Goal: Transaction & Acquisition: Purchase product/service

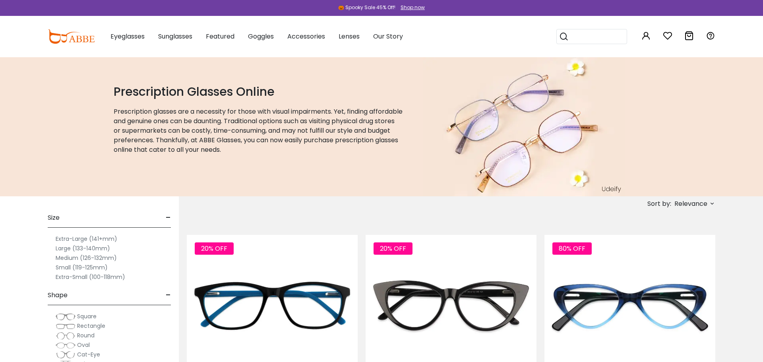
scroll to position [81, 0]
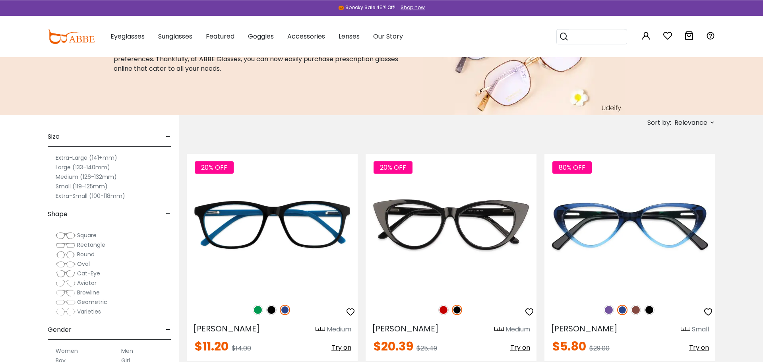
click at [102, 186] on label "Small (119-125mm)" at bounding box center [82, 187] width 52 height 10
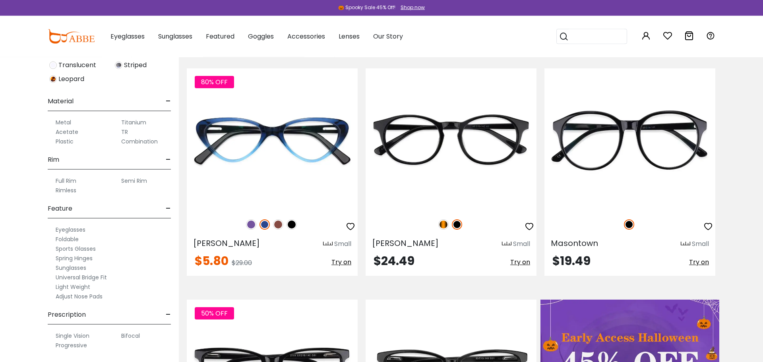
scroll to position [168, 0]
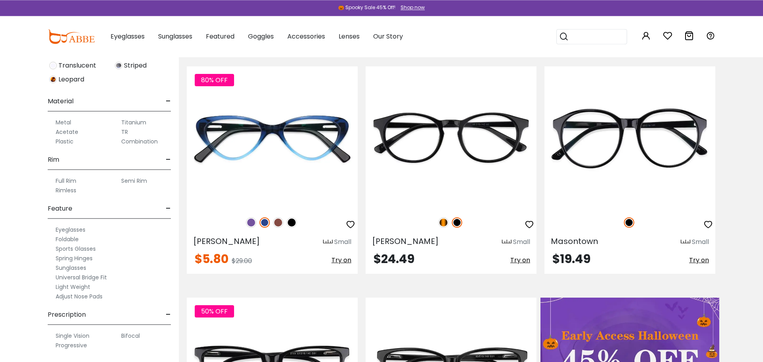
click at [66, 122] on label "Metal" at bounding box center [63, 123] width 15 height 10
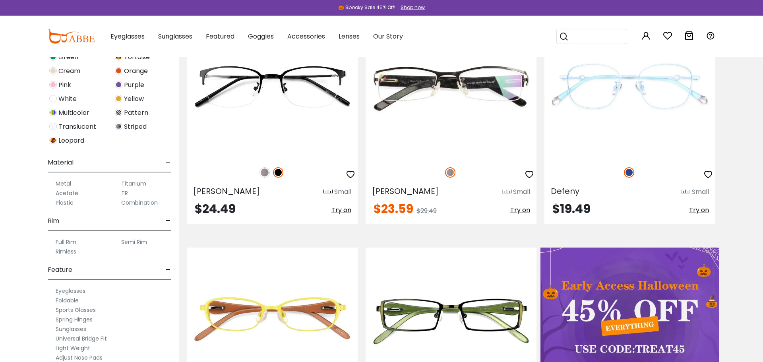
scroll to position [349, 0]
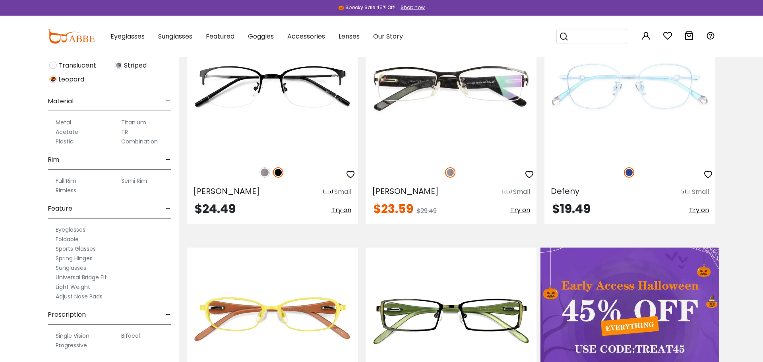
click at [93, 297] on label "Adjust Nose Pads" at bounding box center [79, 297] width 47 height 10
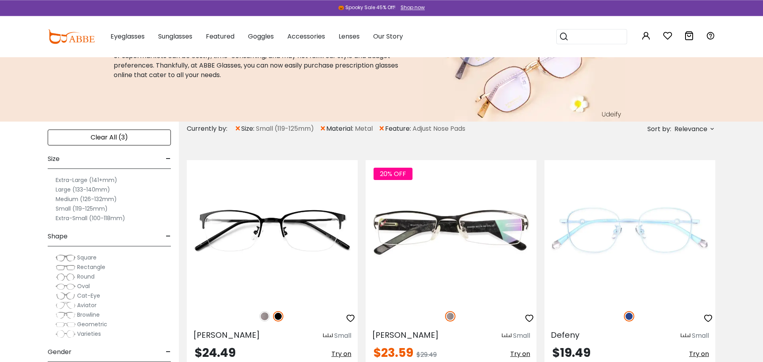
scroll to position [73, 0]
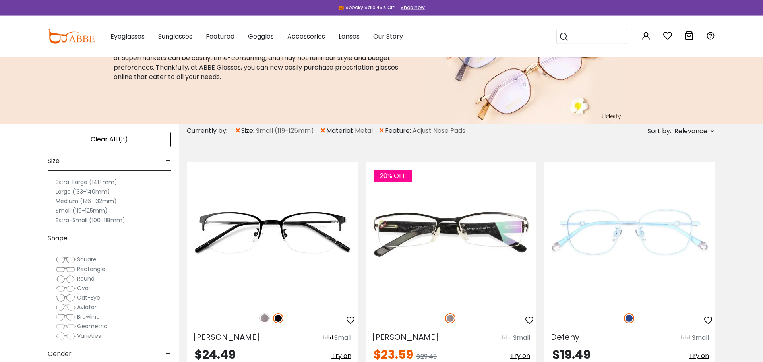
click at [236, 131] on span "×" at bounding box center [237, 131] width 7 height 14
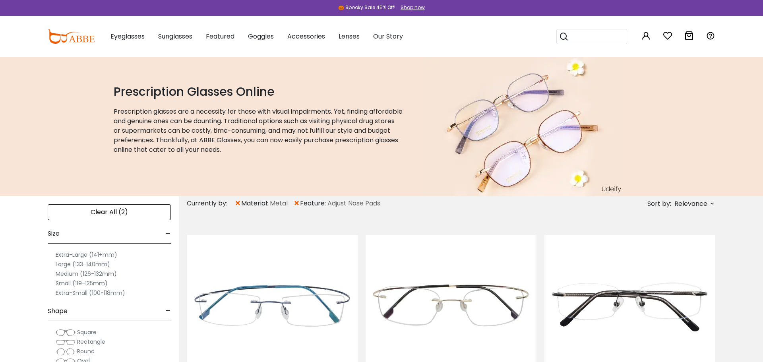
click at [82, 273] on label "Medium (126-132mm)" at bounding box center [86, 274] width 61 height 10
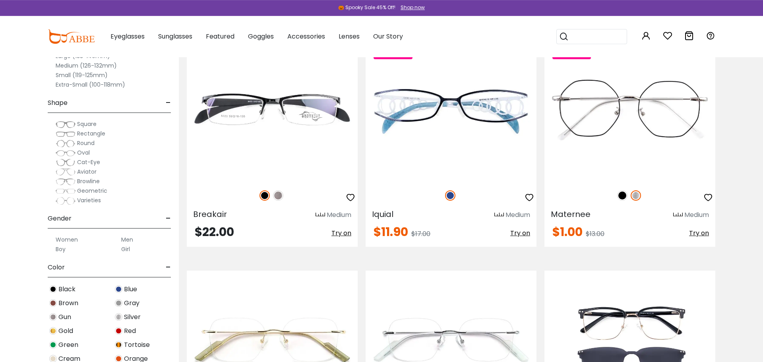
scroll to position [3897, 0]
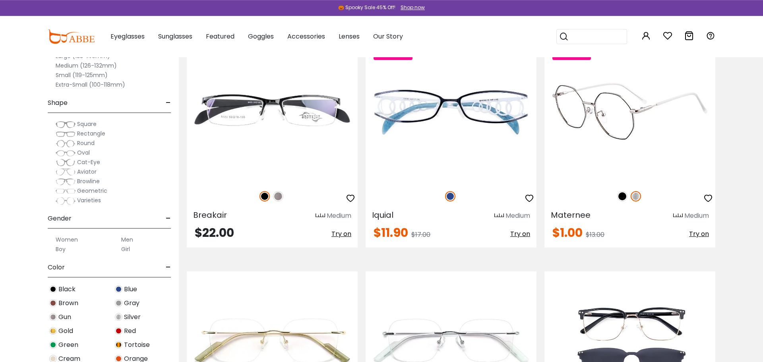
click at [622, 197] on img at bounding box center [622, 196] width 10 height 10
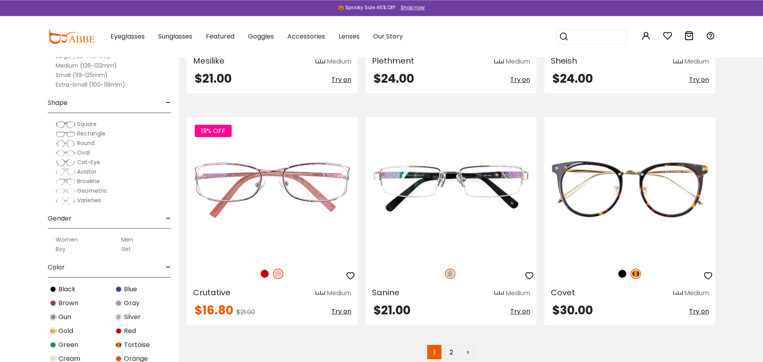
scroll to position [4570, 0]
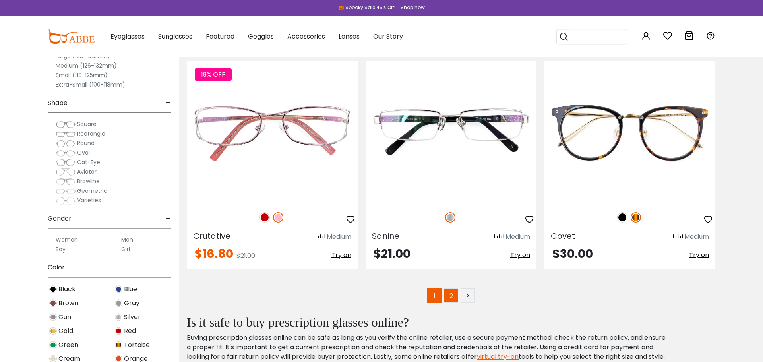
click at [451, 295] on link "2" at bounding box center [451, 295] width 14 height 14
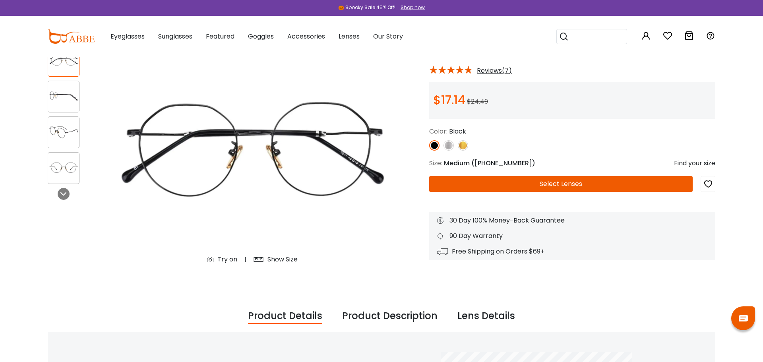
scroll to position [60, 0]
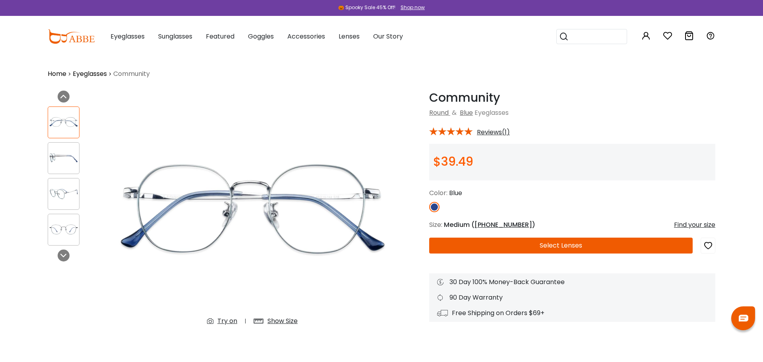
click at [700, 225] on div "Find your size" at bounding box center [694, 225] width 41 height 10
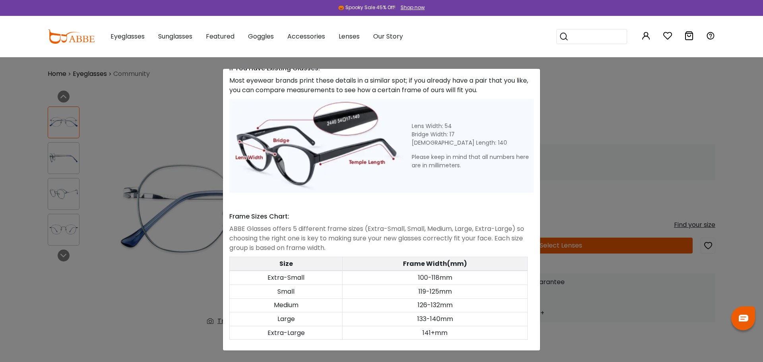
scroll to position [316, 0]
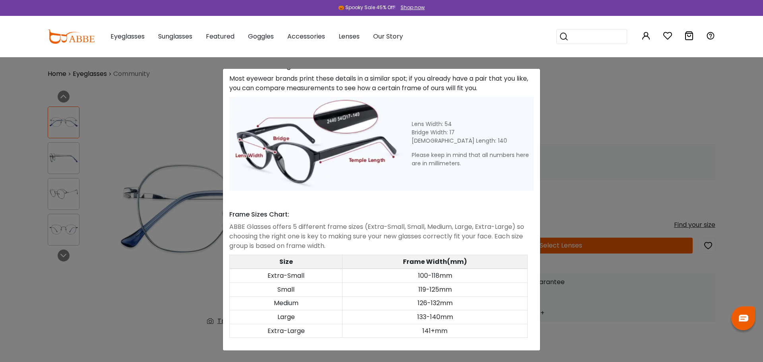
click at [611, 232] on div "Size Guide × A Skill For Finding Suitable Glasses Size: Use a Credit Card Place…" at bounding box center [381, 181] width 763 height 362
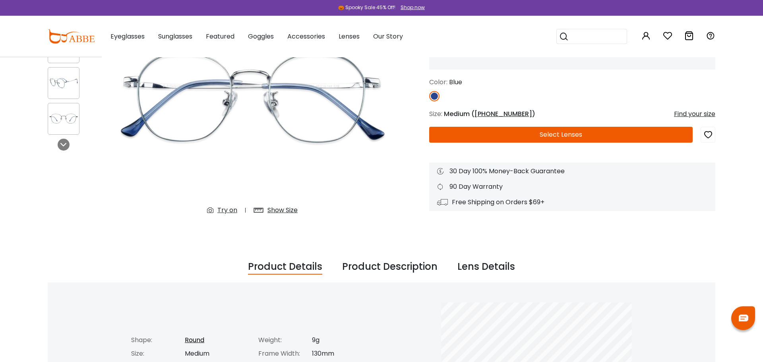
scroll to position [0, 0]
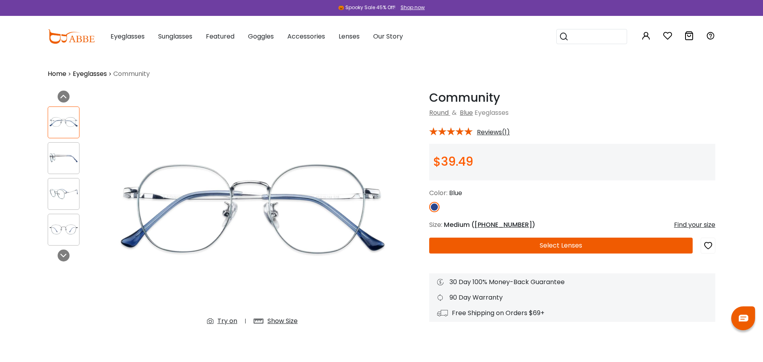
click at [67, 239] on div at bounding box center [64, 230] width 32 height 32
click at [56, 236] on img at bounding box center [63, 229] width 31 height 15
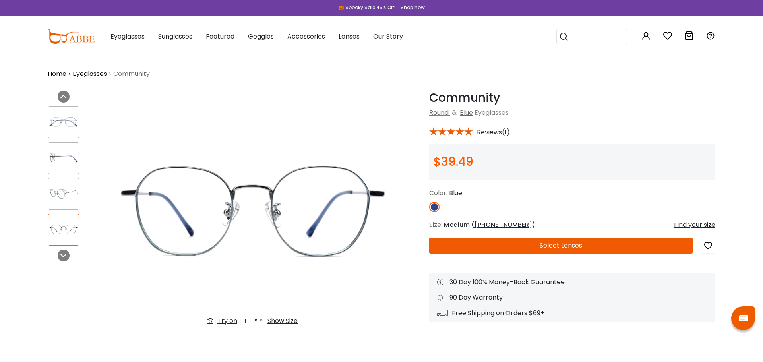
click at [234, 324] on div "Try on" at bounding box center [227, 321] width 20 height 10
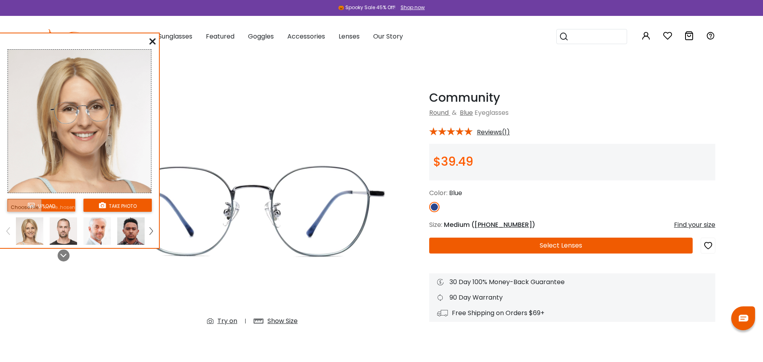
click at [151, 40] on icon at bounding box center [152, 41] width 6 height 6
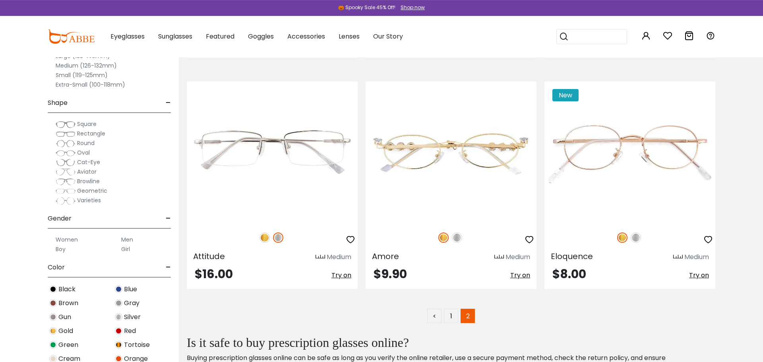
scroll to position [1078, 0]
